Goal: Task Accomplishment & Management: Complete application form

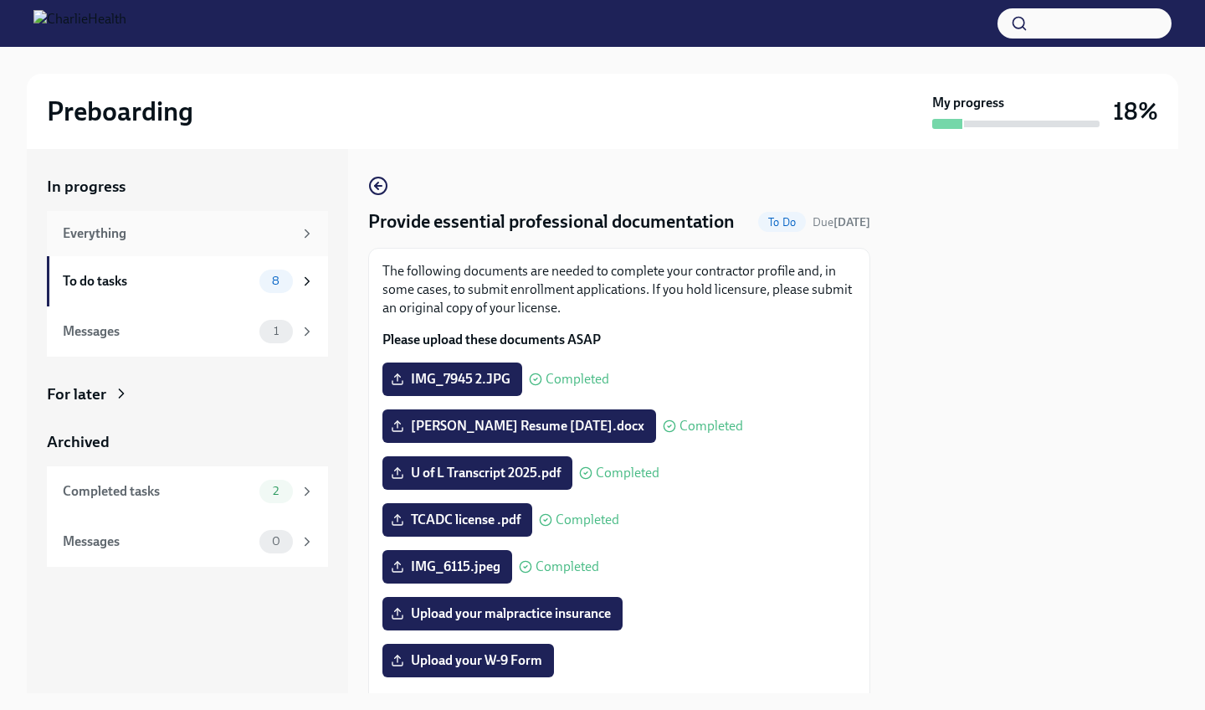
scroll to position [302, 0]
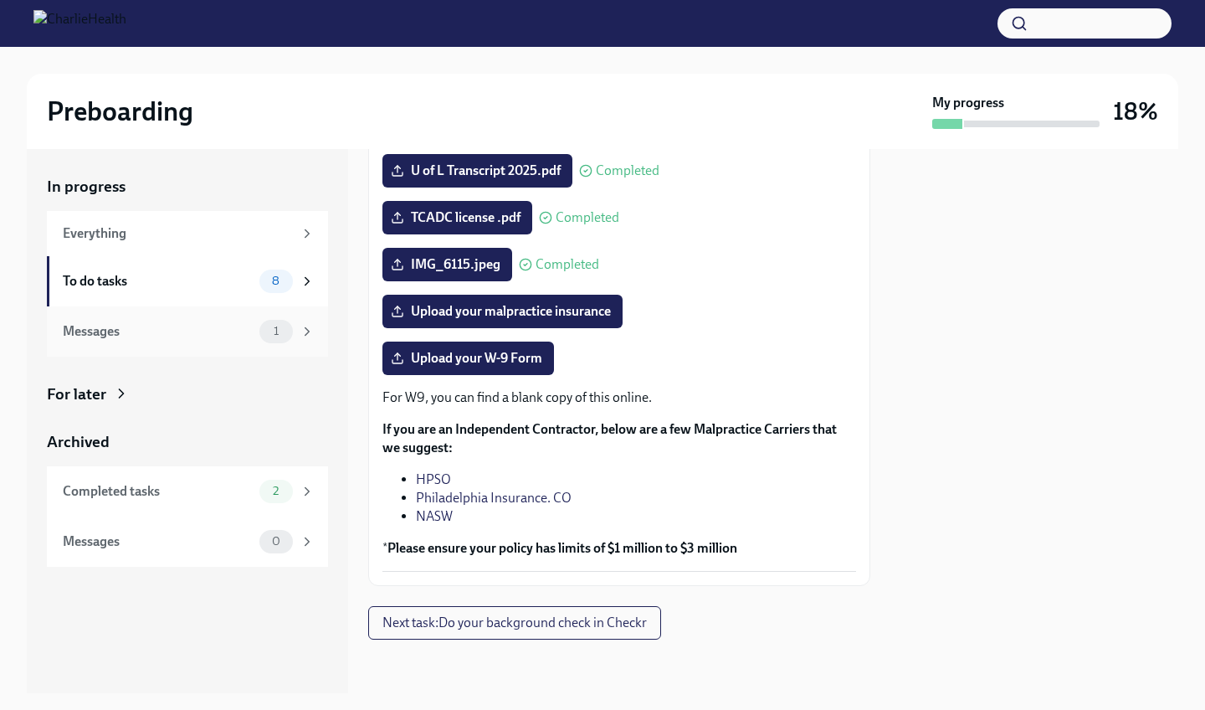
click at [191, 341] on div "Messages 1" at bounding box center [189, 331] width 252 height 23
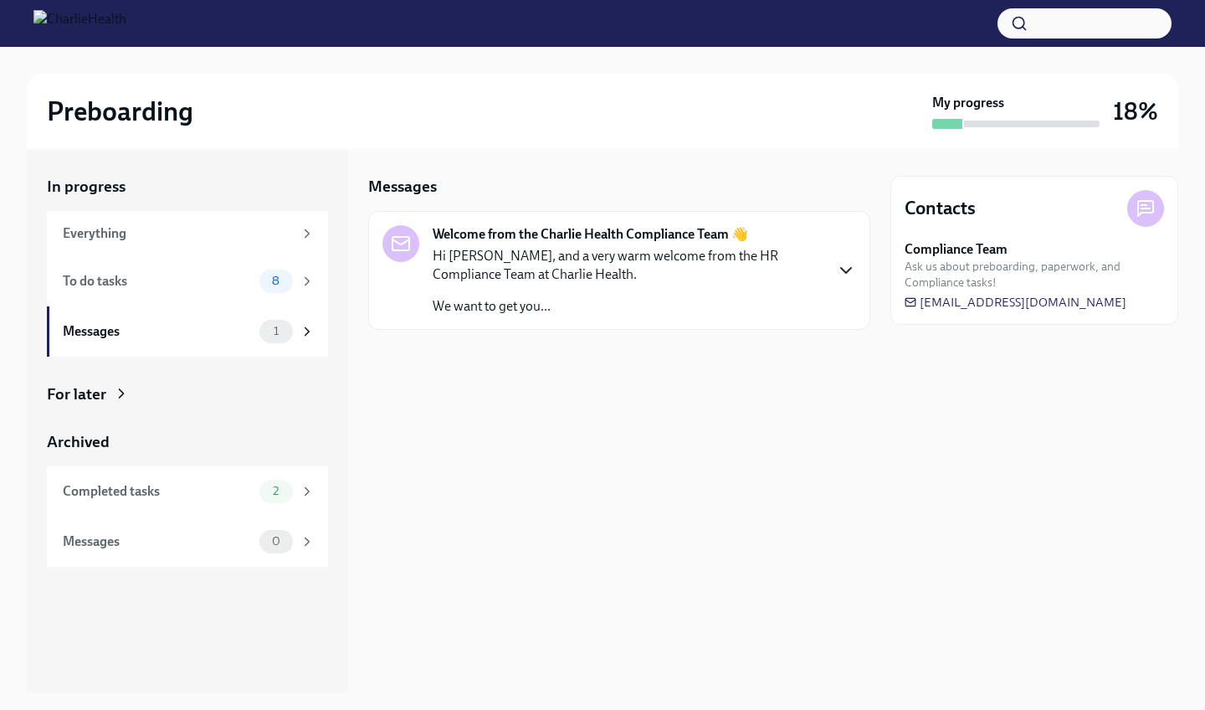
click at [837, 273] on icon "button" at bounding box center [846, 270] width 20 height 20
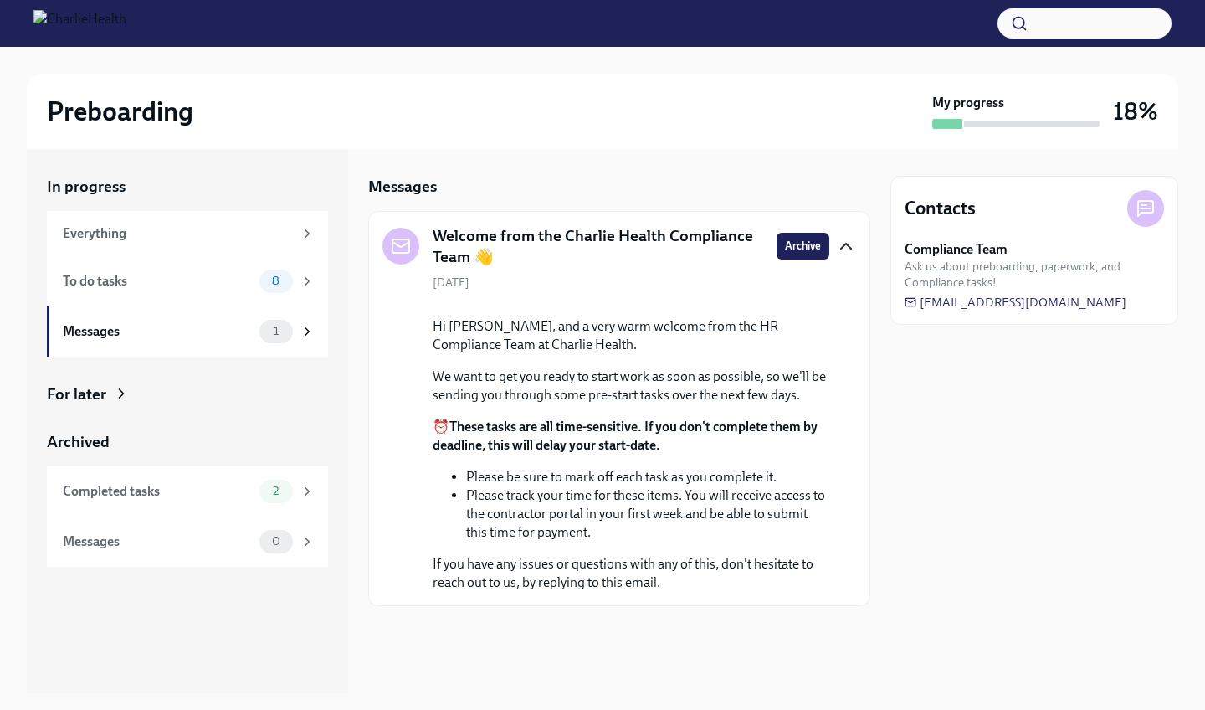
scroll to position [79, 0]
click at [309, 281] on icon at bounding box center [307, 281] width 4 height 8
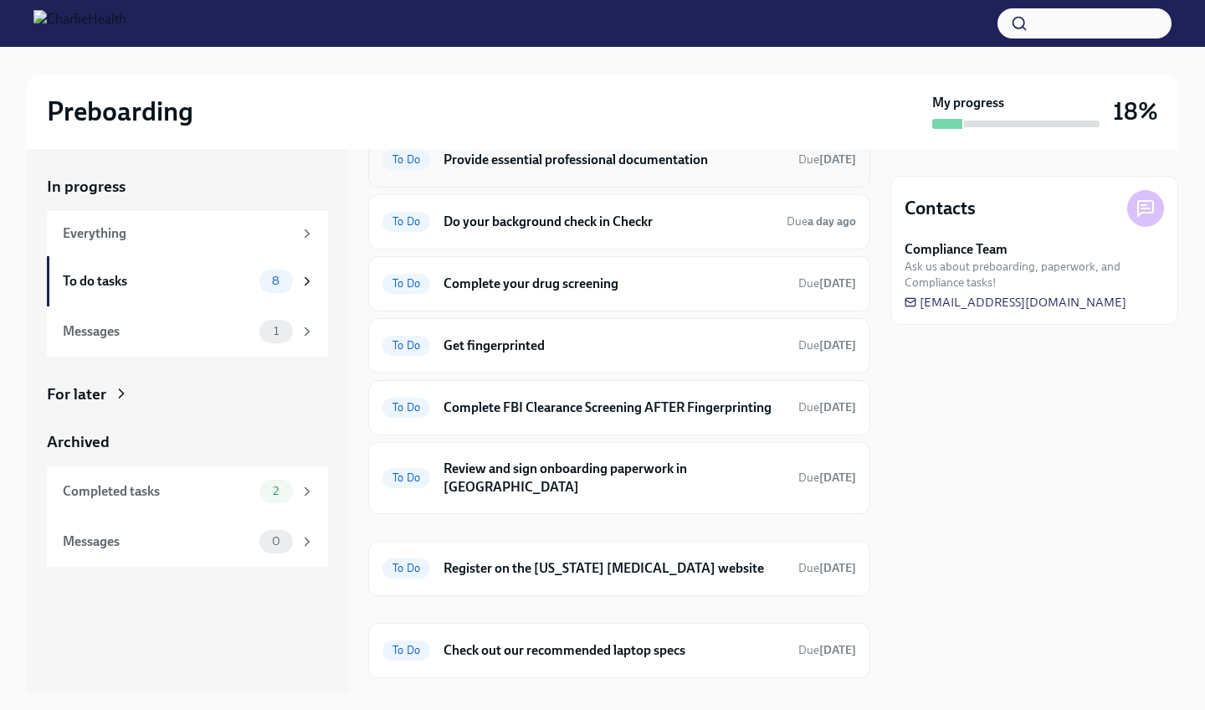
click at [575, 170] on div "To Do Provide essential professional documentation Due in 2 days" at bounding box center [619, 159] width 474 height 27
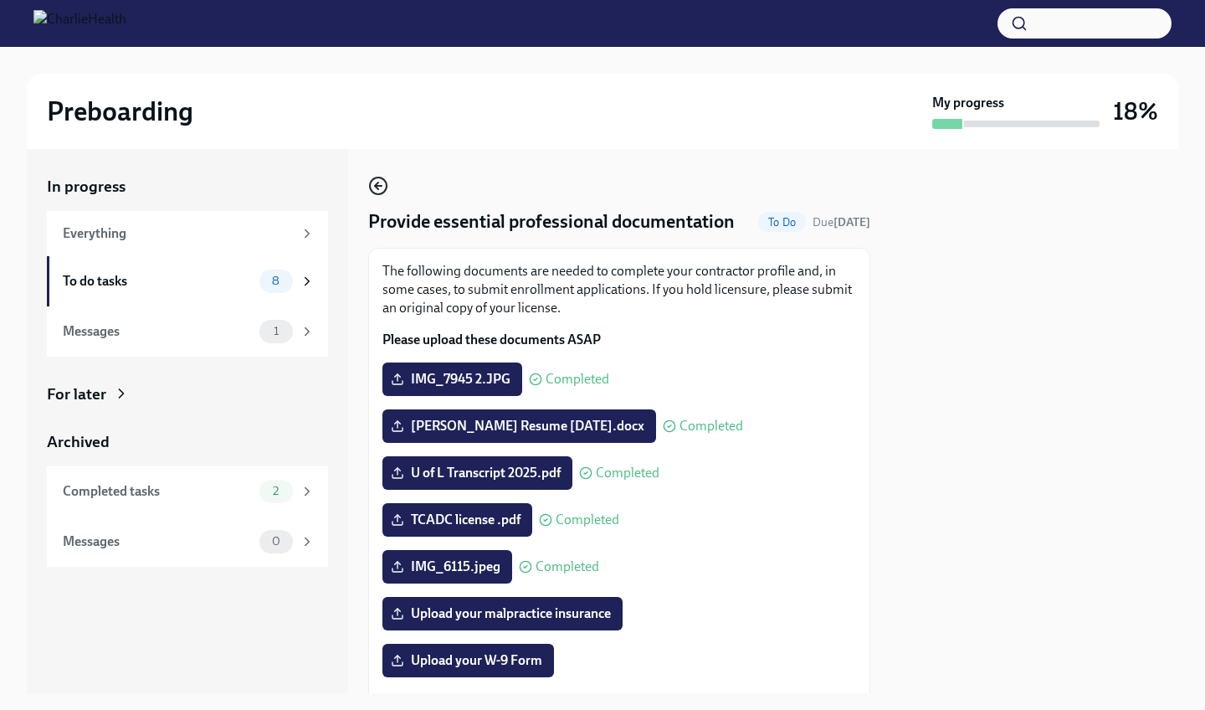
click at [382, 192] on icon "button" at bounding box center [378, 186] width 20 height 20
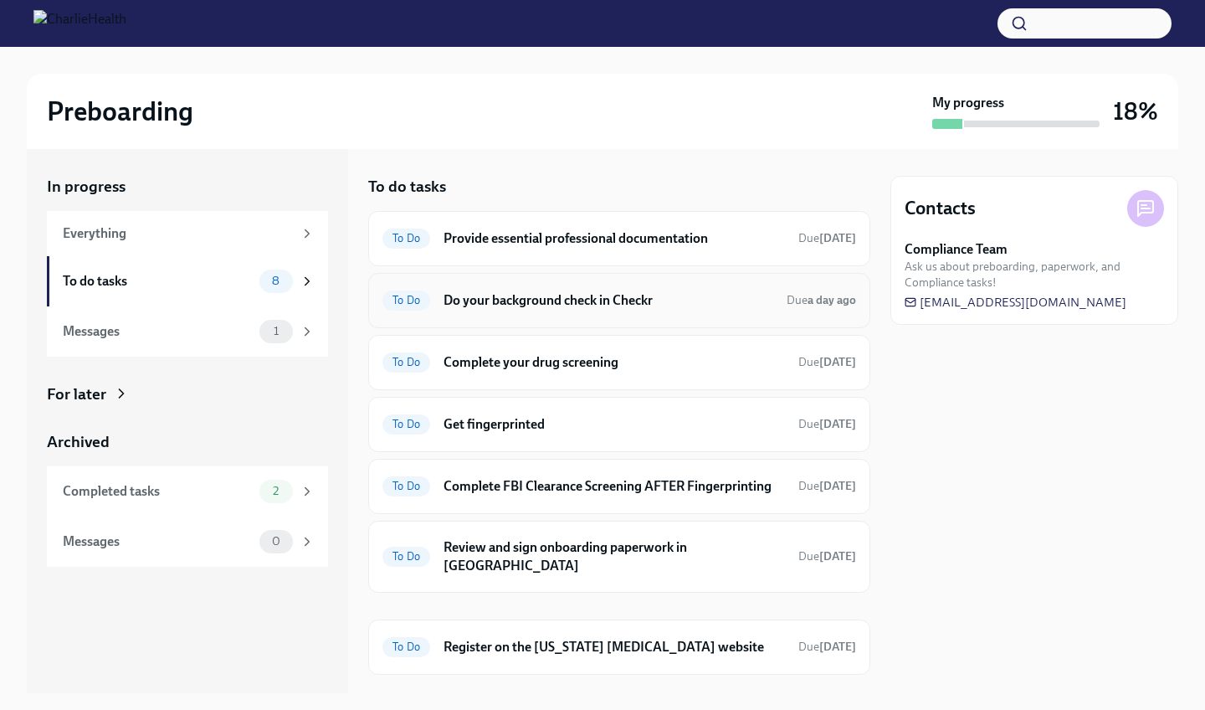
click at [439, 304] on div "To Do Do your background check in Checkr Due a day ago" at bounding box center [619, 300] width 474 height 27
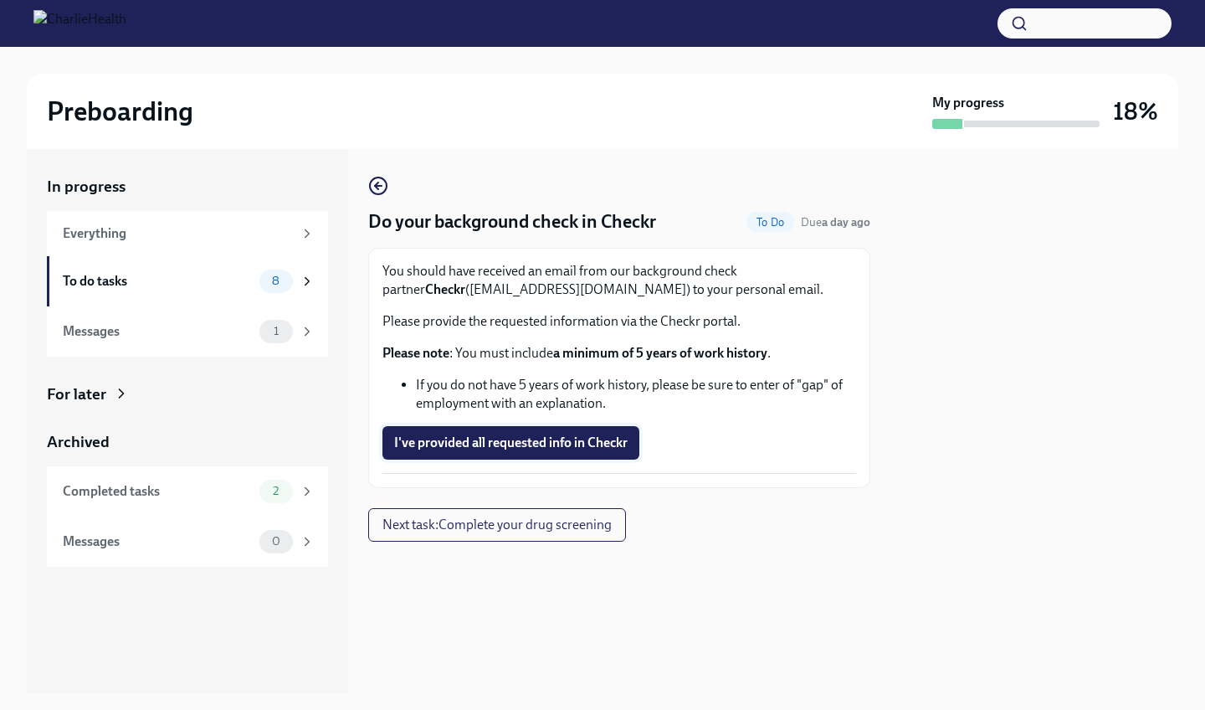
click at [394, 434] on button "I've provided all requested info in Checkr" at bounding box center [510, 442] width 257 height 33
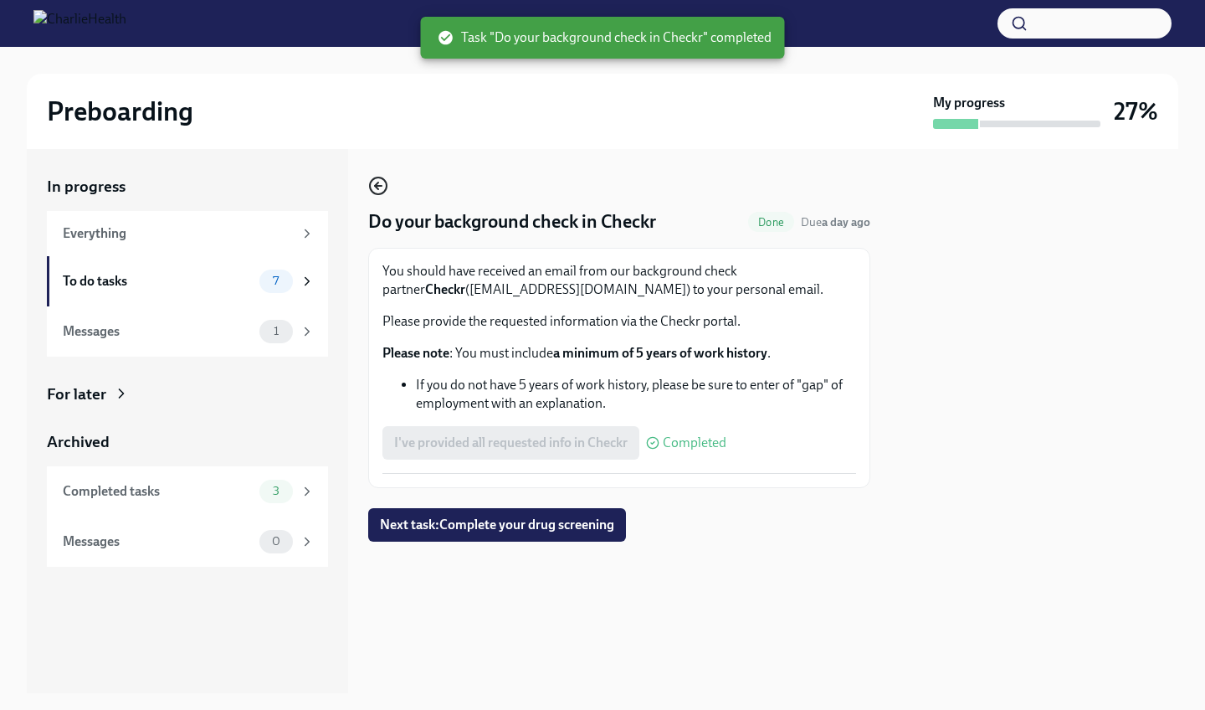
click at [379, 186] on icon "button" at bounding box center [378, 186] width 7 height 0
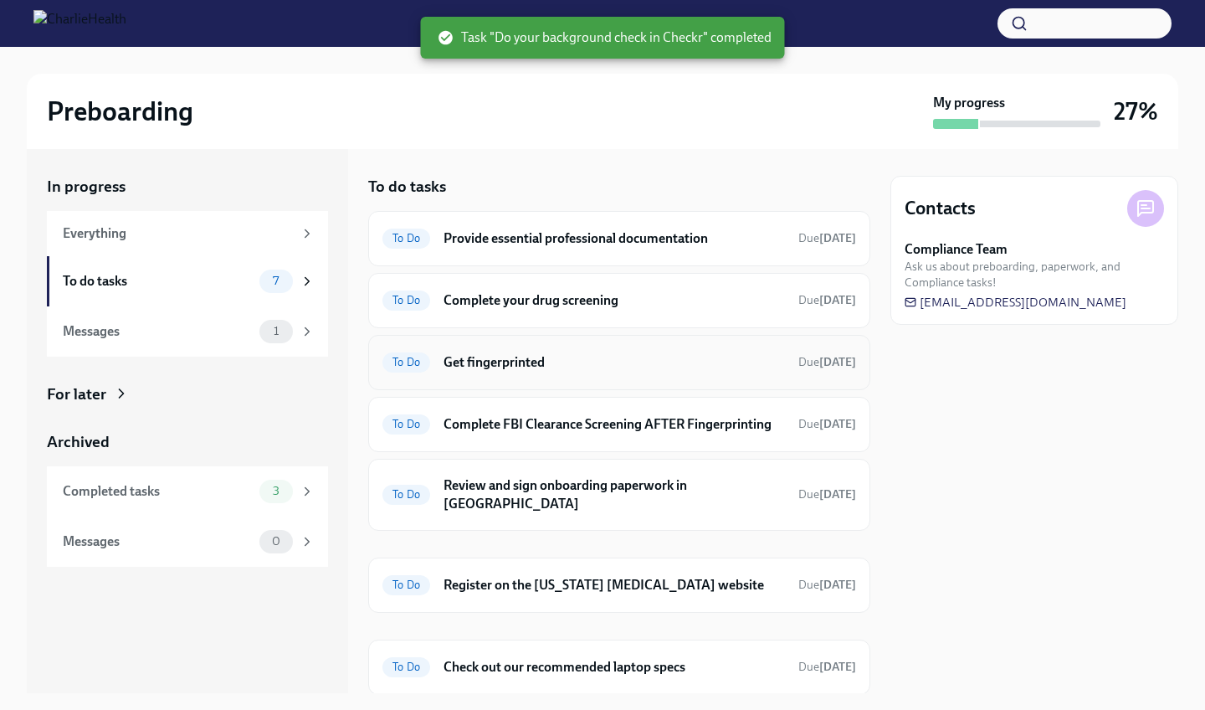
click at [434, 366] on div "To Do Get fingerprinted Due in 2 days" at bounding box center [619, 362] width 474 height 27
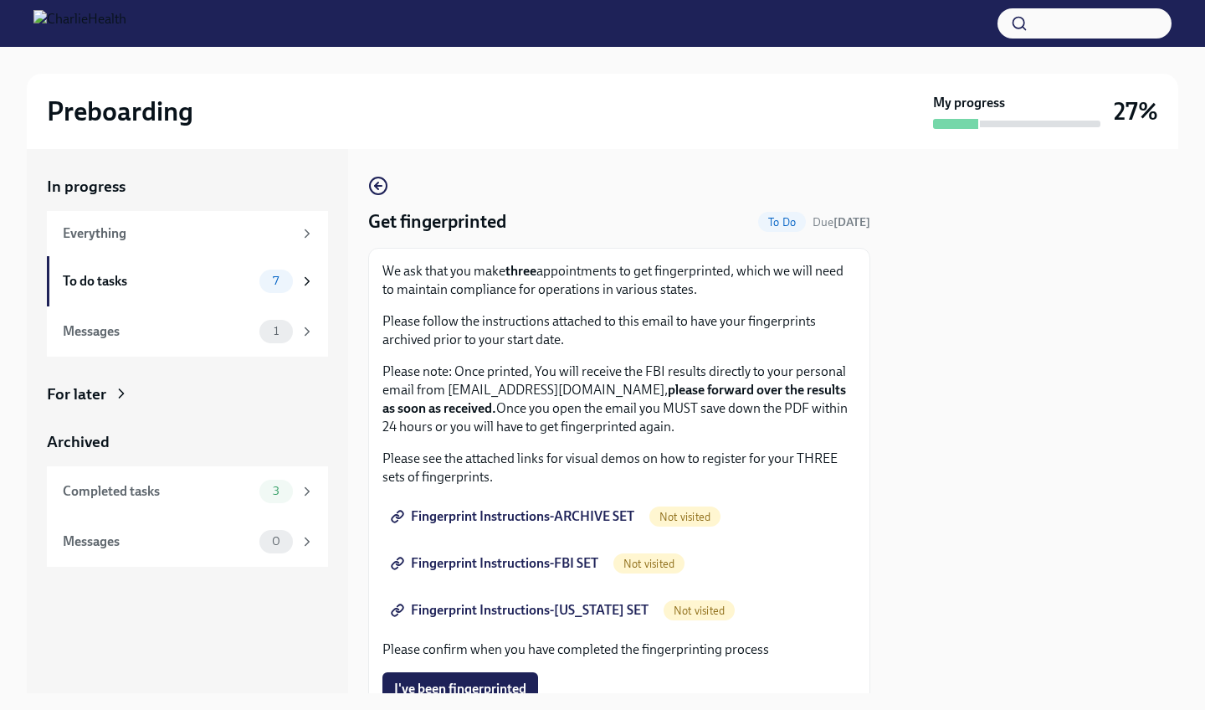
click at [388, 184] on div "Get fingerprinted To Do Due in 2 days We ask that you make three appointments t…" at bounding box center [619, 542] width 502 height 732
click at [385, 184] on icon "button" at bounding box center [378, 186] width 20 height 20
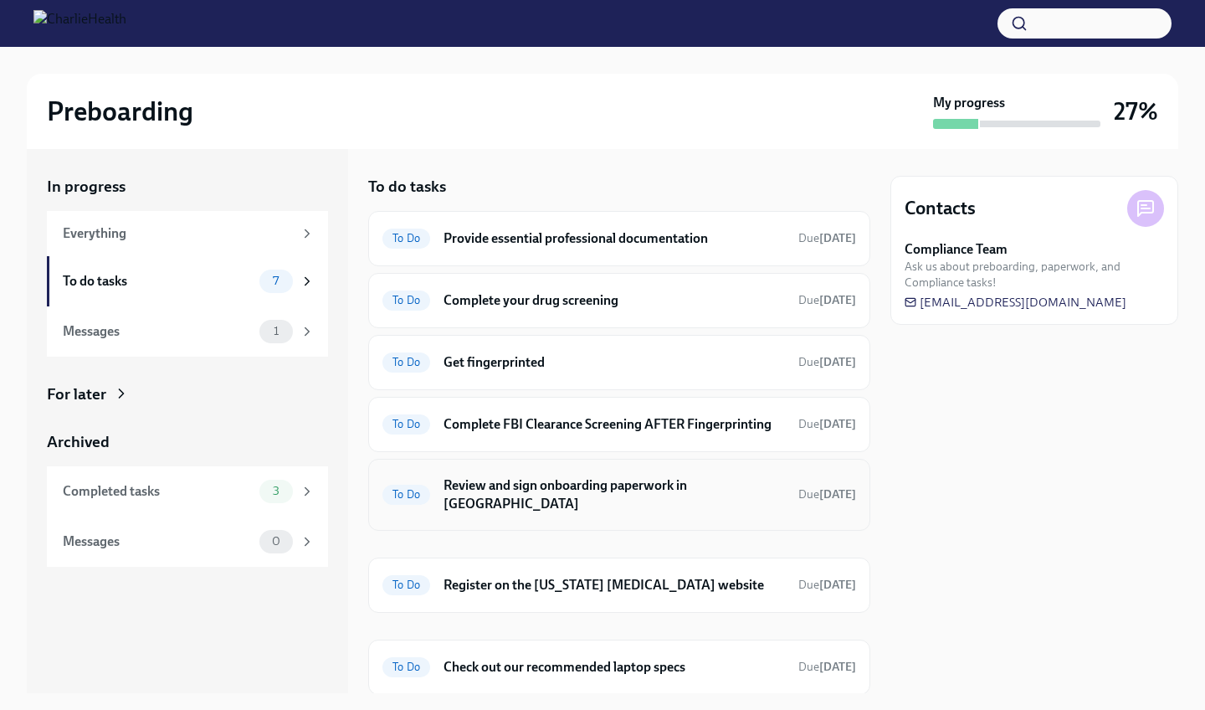
click at [465, 490] on h6 "Review and sign onboarding paperwork in UKG" at bounding box center [614, 494] width 341 height 37
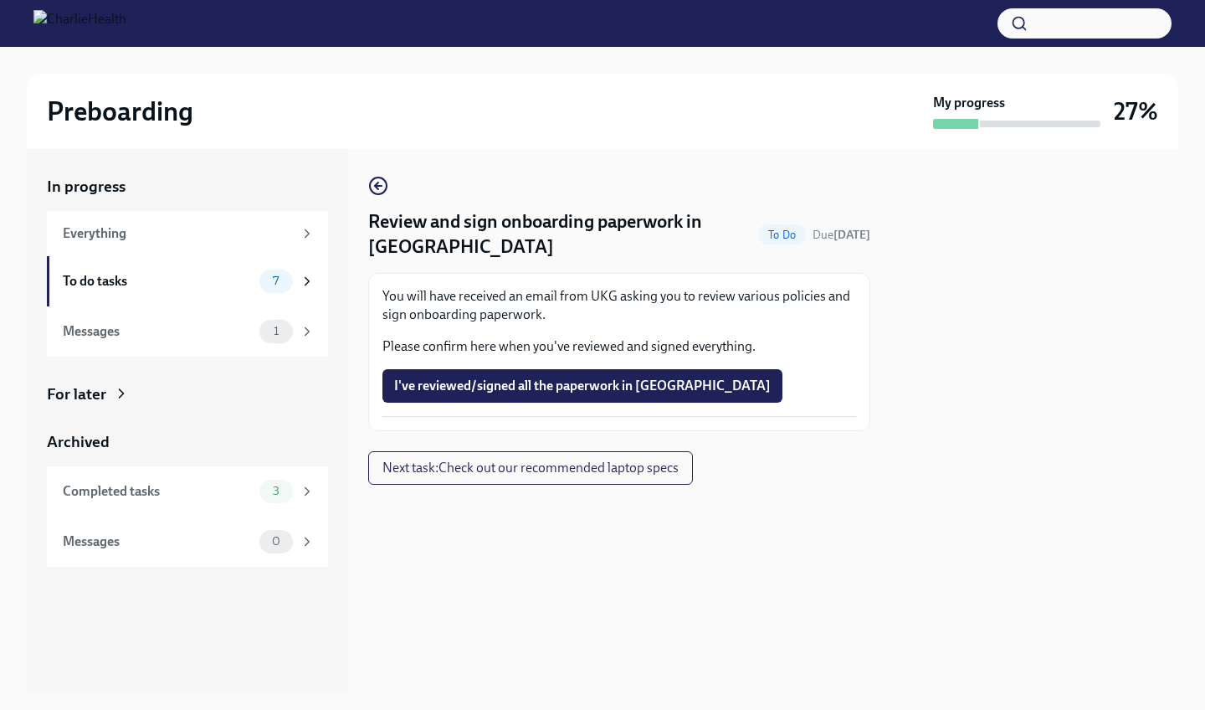
click at [382, 200] on div "Review and sign onboarding paperwork in UKG To Do Due in 6 days You will have r…" at bounding box center [619, 303] width 502 height 255
click at [381, 192] on icon "button" at bounding box center [378, 186] width 20 height 20
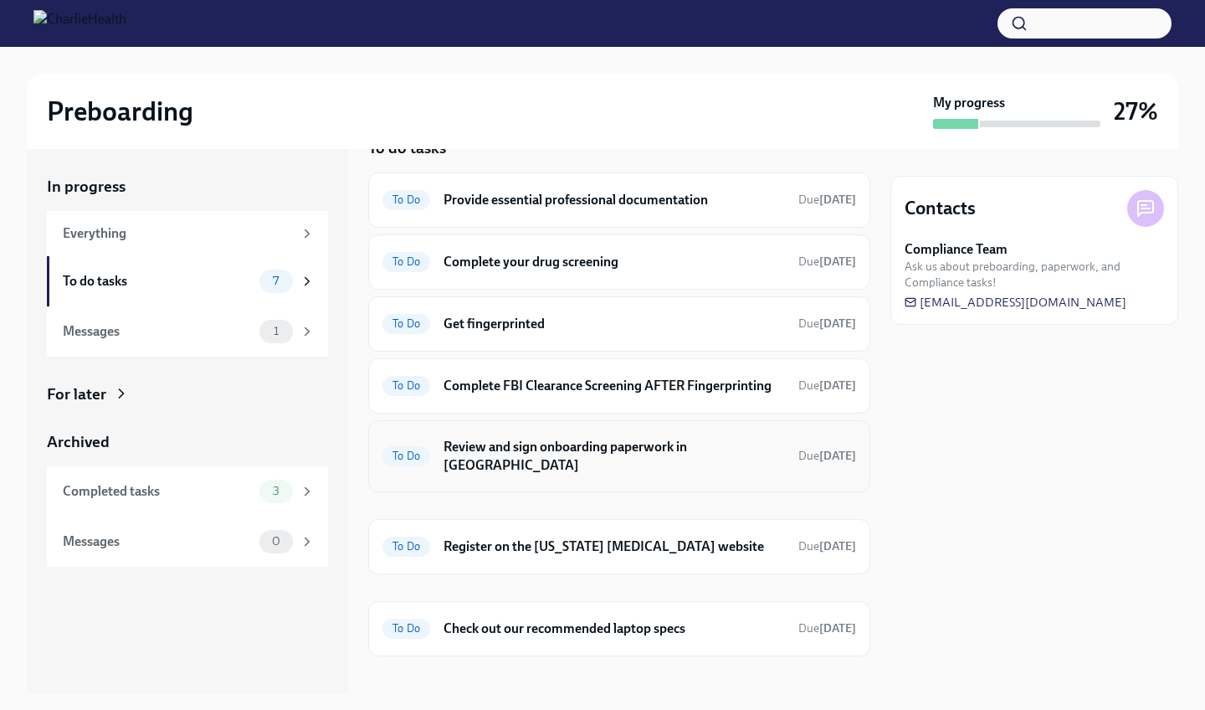
scroll to position [38, 0]
click at [454, 449] on h6 "Review and sign onboarding paperwork in UKG" at bounding box center [614, 457] width 341 height 37
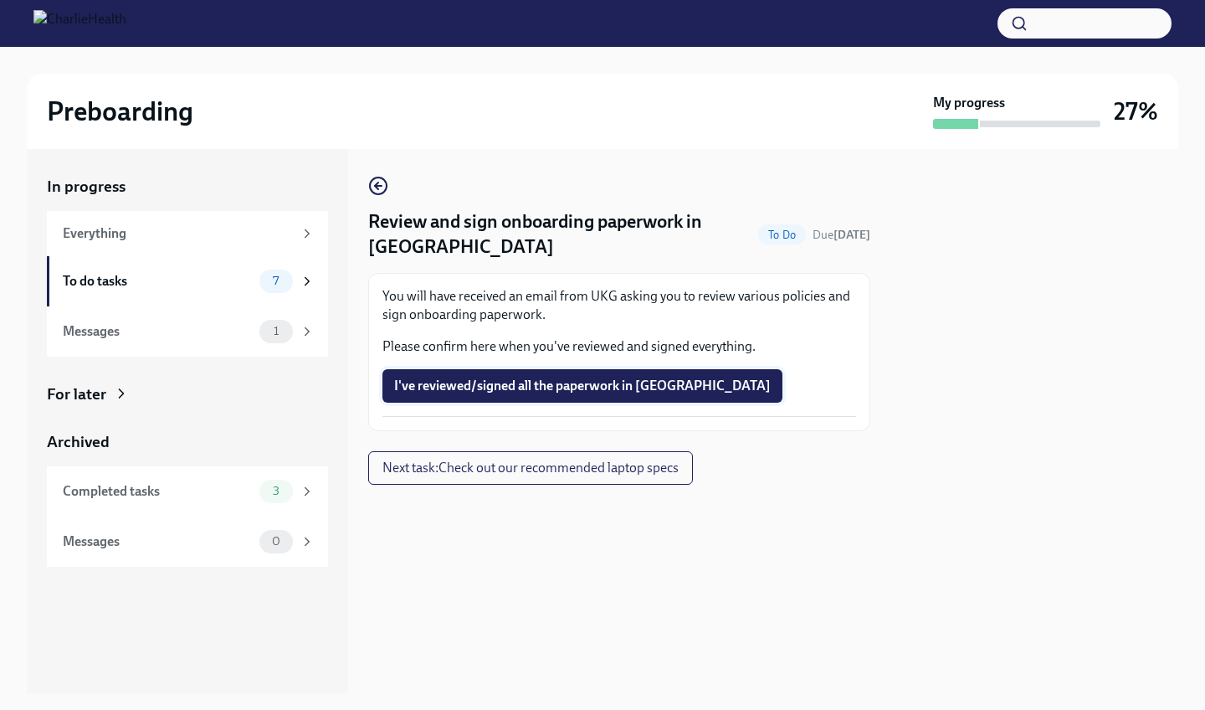
click at [488, 379] on span "I've reviewed/signed all the paperwork in UKG" at bounding box center [582, 385] width 377 height 17
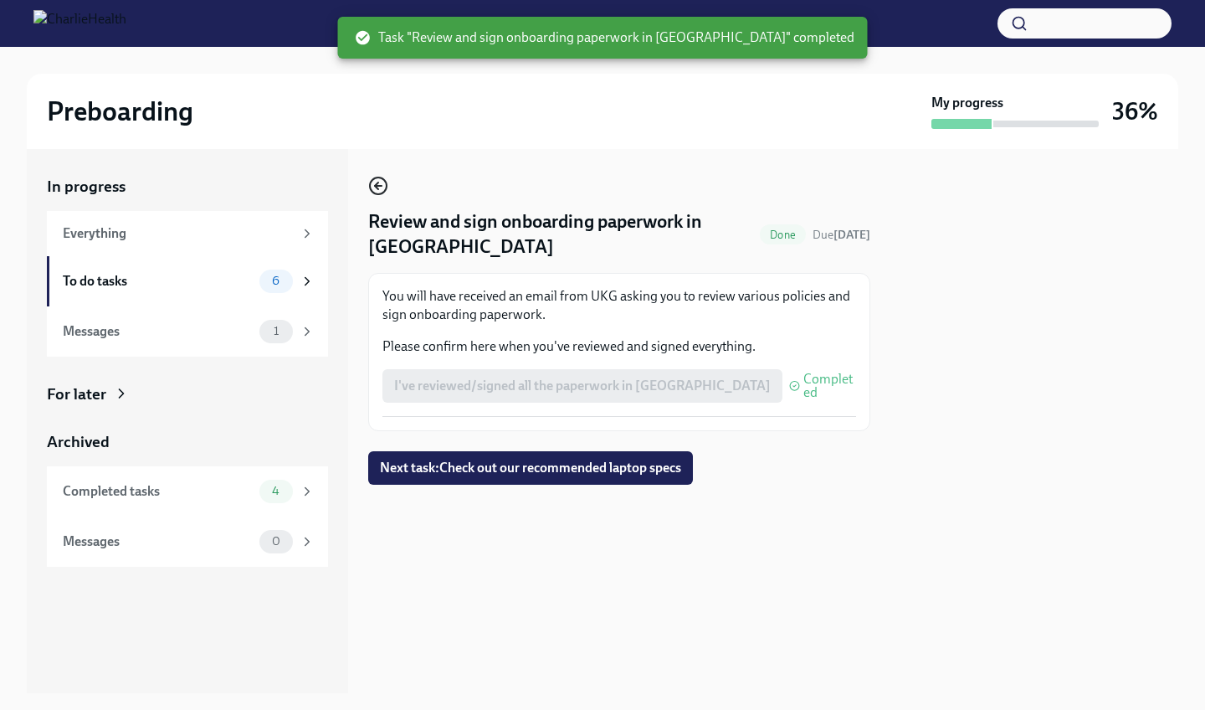
click at [375, 186] on icon "button" at bounding box center [376, 185] width 3 height 7
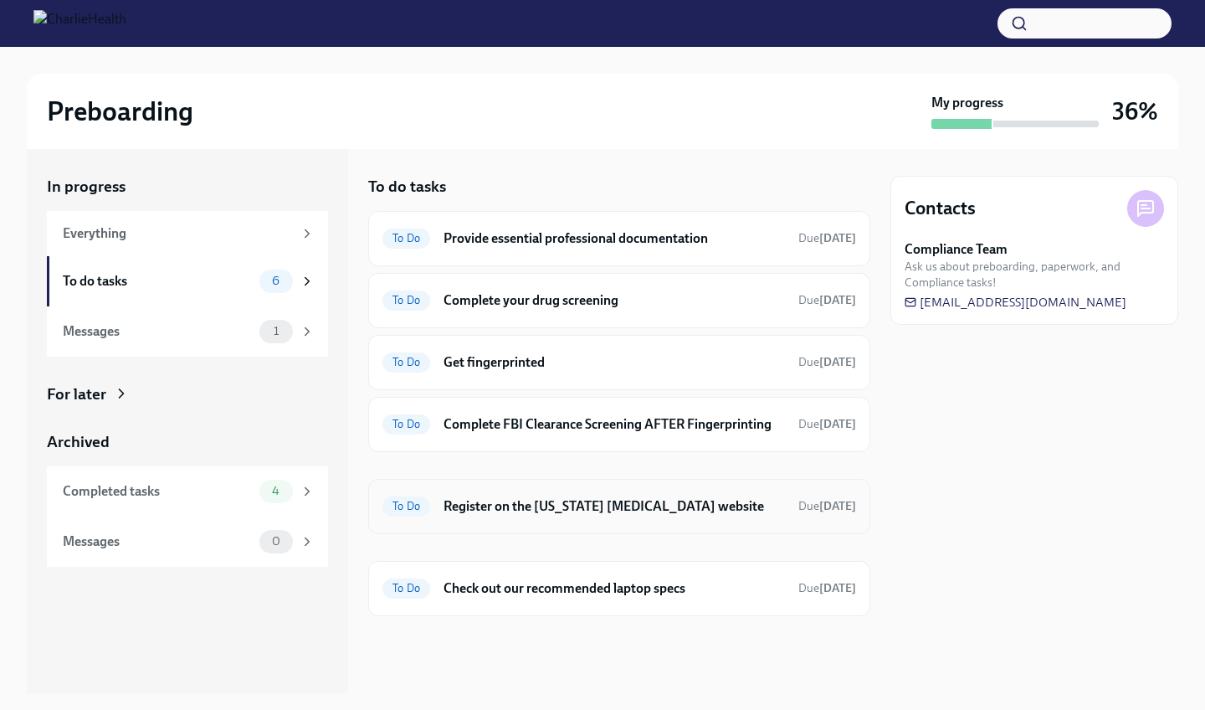
click at [454, 504] on h6 "Register on the Pennsylvania Child Abuse website" at bounding box center [614, 506] width 341 height 18
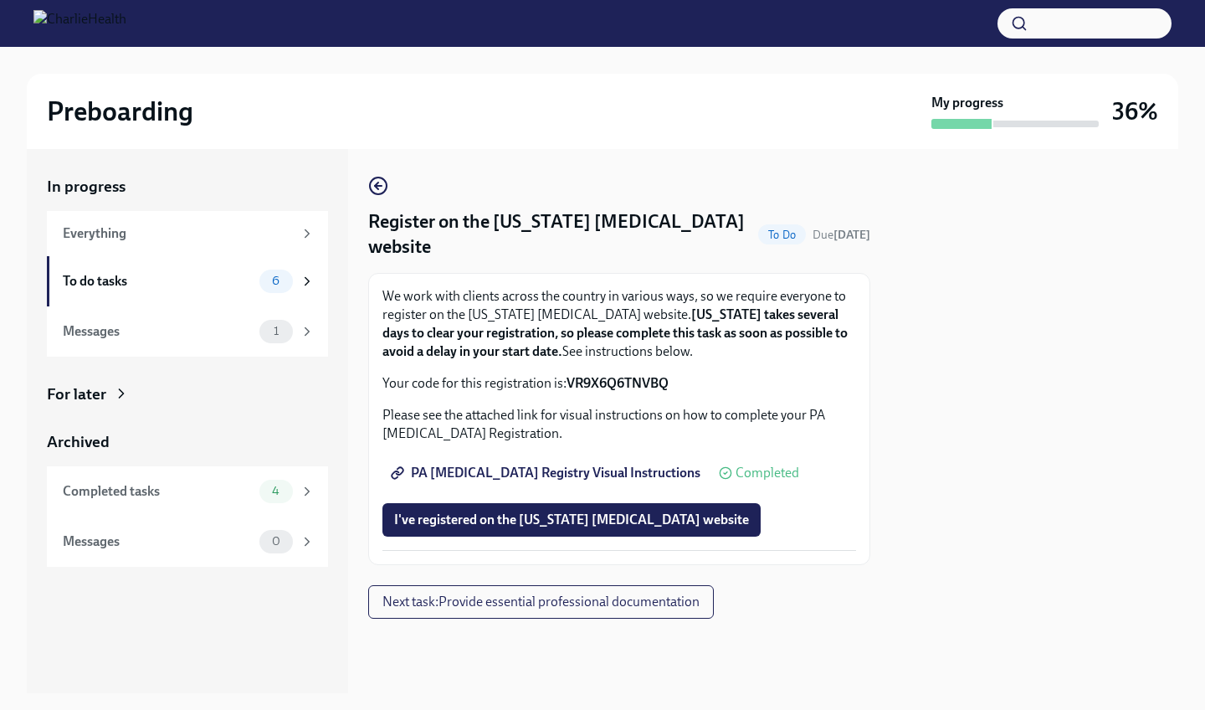
click at [569, 470] on span "PA Child Abuse Registry Visual Instructions" at bounding box center [547, 473] width 306 height 17
click at [535, 472] on span "PA Child Abuse Registry Visual Instructions" at bounding box center [547, 473] width 306 height 17
click at [557, 476] on span "PA Child Abuse Registry Visual Instructions" at bounding box center [547, 473] width 306 height 17
drag, startPoint x: 677, startPoint y: 382, endPoint x: 572, endPoint y: 382, distance: 105.5
click at [572, 382] on p "Your code for this registration is: VR9X6Q6TNVBQ" at bounding box center [619, 383] width 474 height 18
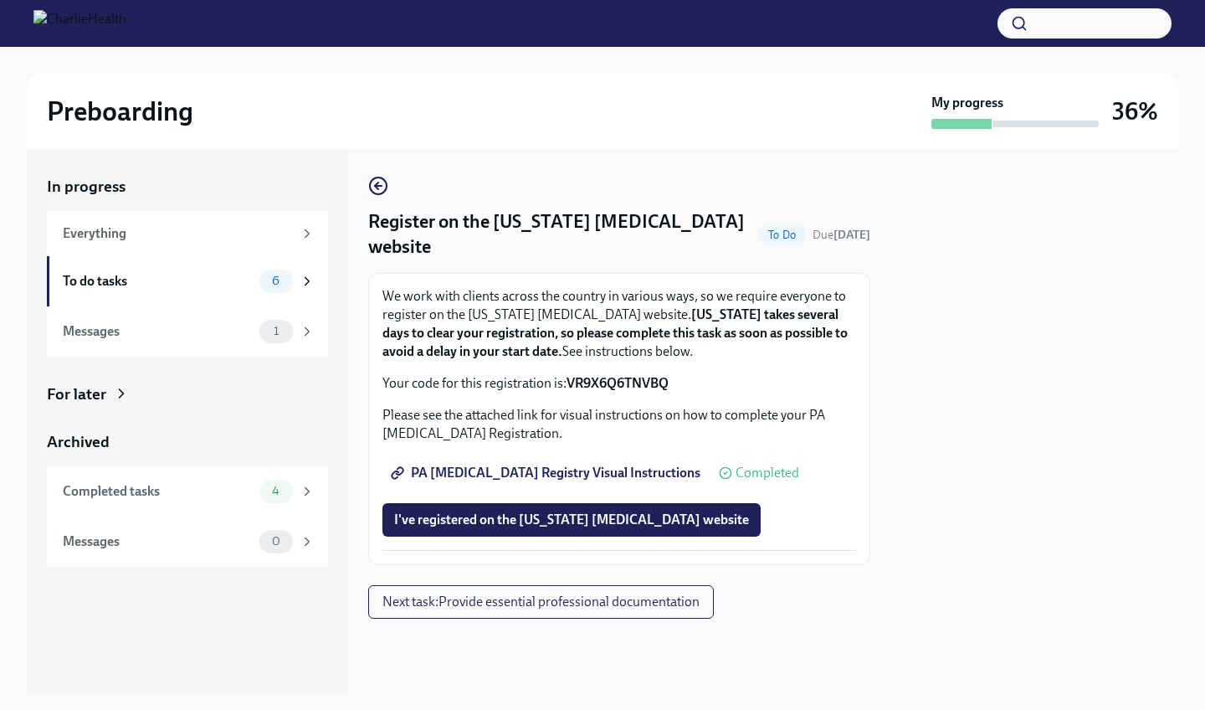
copy p "VR9X6Q6TNVBQ"
click at [610, 513] on span "I've registered on the Pennsylvania Child Abuse website" at bounding box center [571, 519] width 355 height 17
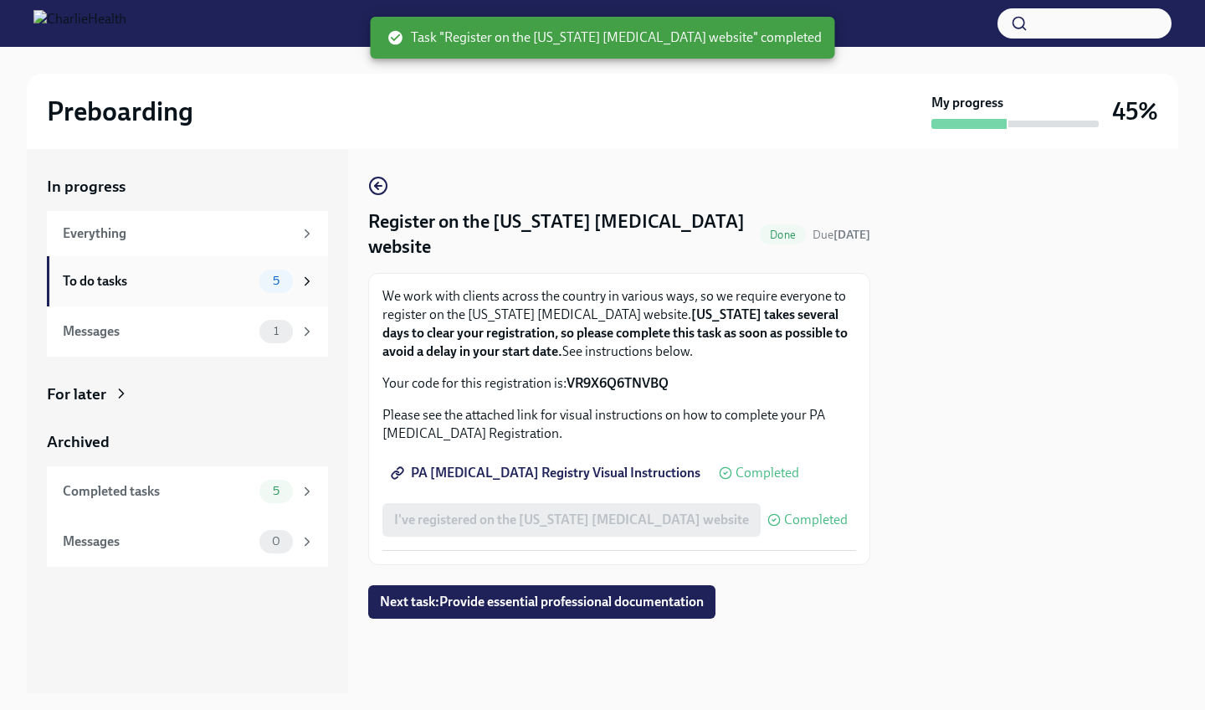
click at [186, 288] on div "To do tasks" at bounding box center [158, 281] width 190 height 18
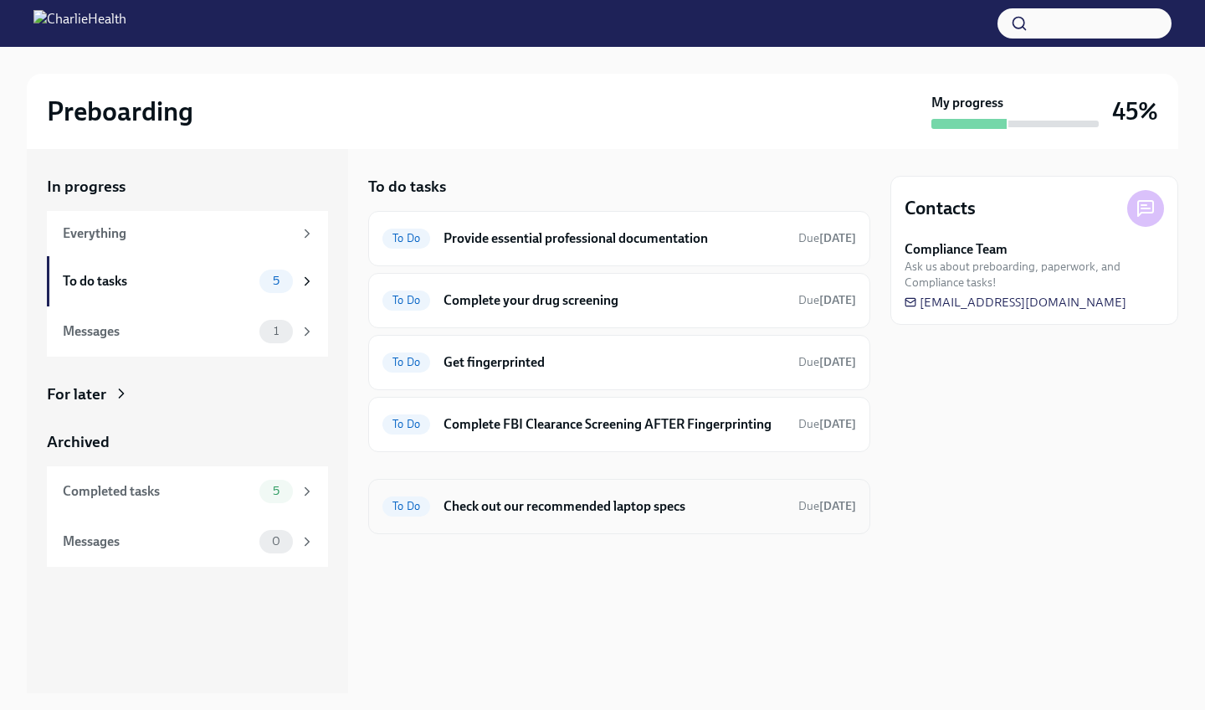
click at [655, 512] on h6 "Check out our recommended laptop specs" at bounding box center [614, 506] width 341 height 18
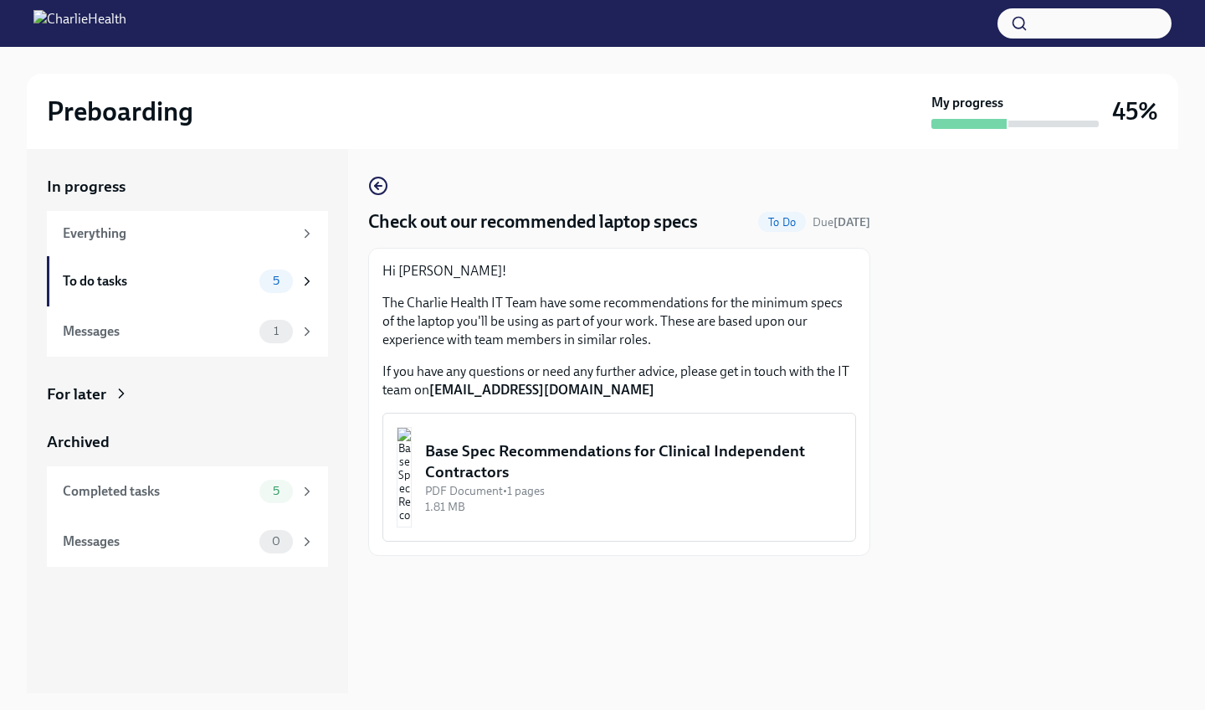
click at [532, 461] on div "Base Spec Recommendations for Clinical Independent Contractors" at bounding box center [633, 461] width 417 height 43
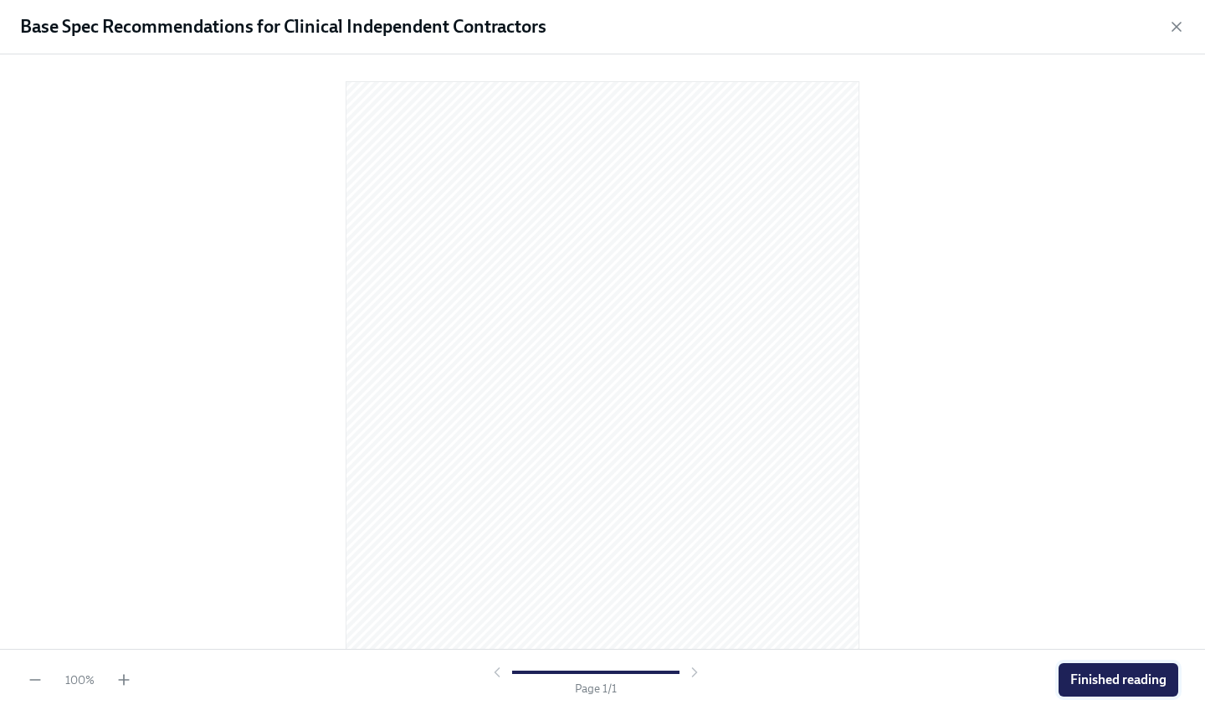
click at [1082, 678] on span "Finished reading" at bounding box center [1118, 679] width 96 height 17
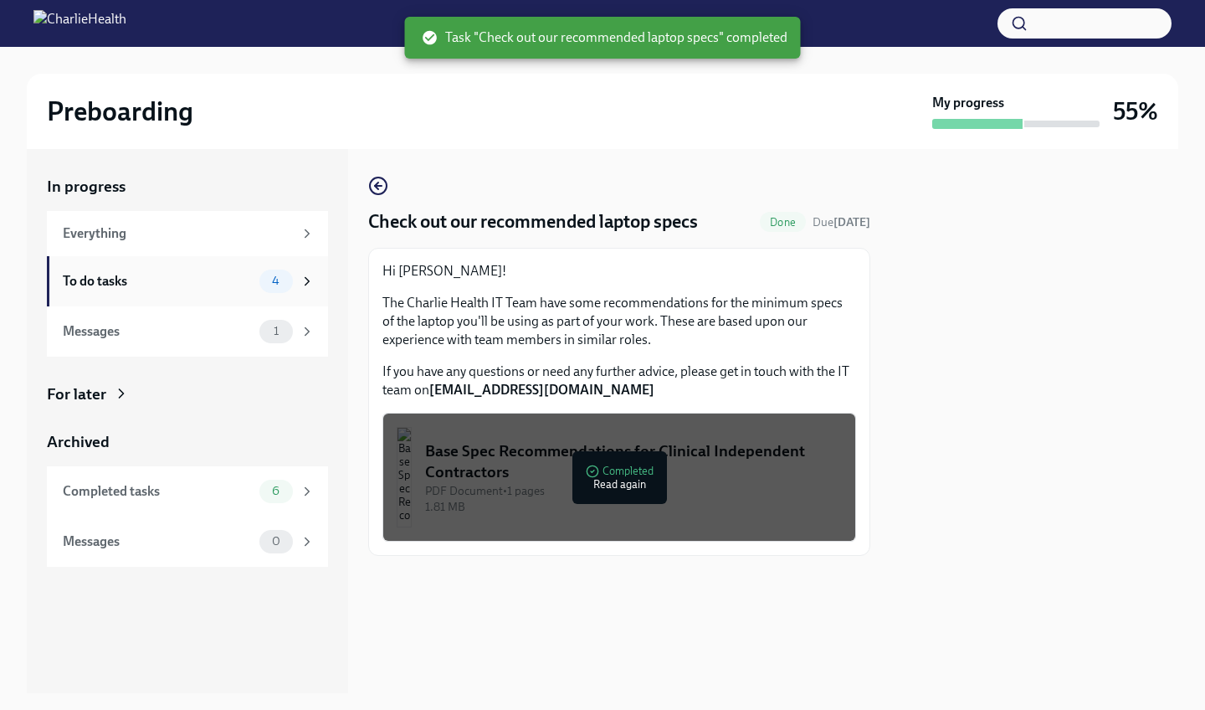
click at [253, 272] on div "To do tasks 4" at bounding box center [189, 280] width 252 height 23
